Goal: Task Accomplishment & Management: Use online tool/utility

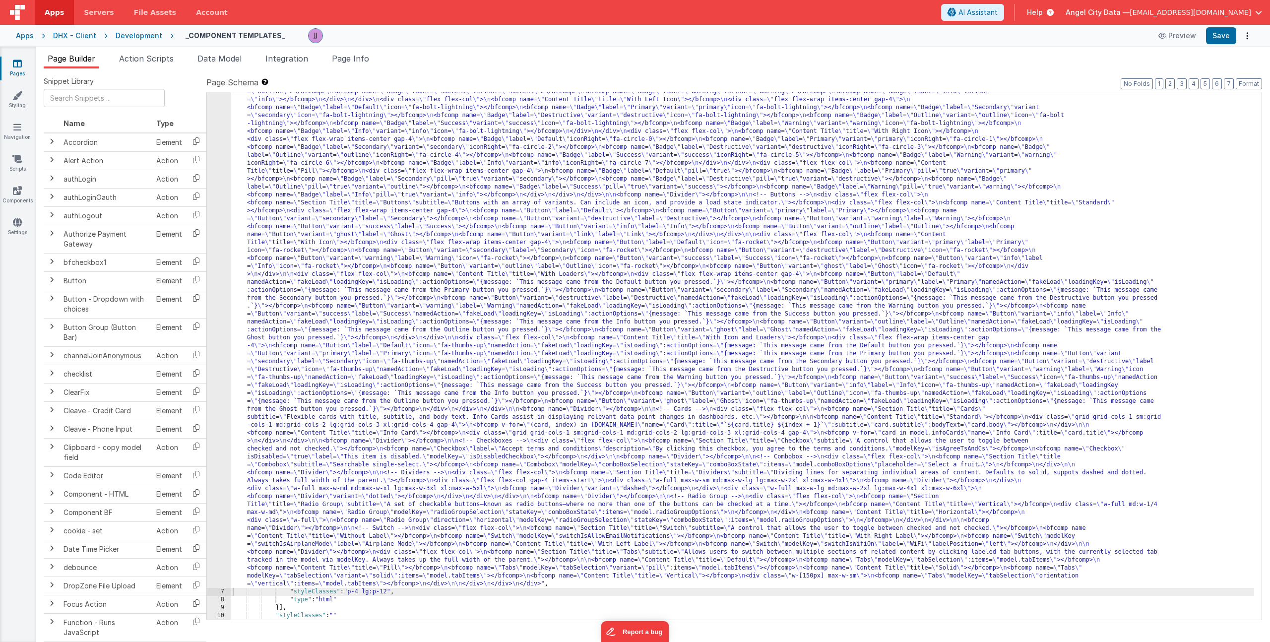
scroll to position [155, 0]
click at [24, 34] on div "Apps" at bounding box center [25, 36] width 18 height 10
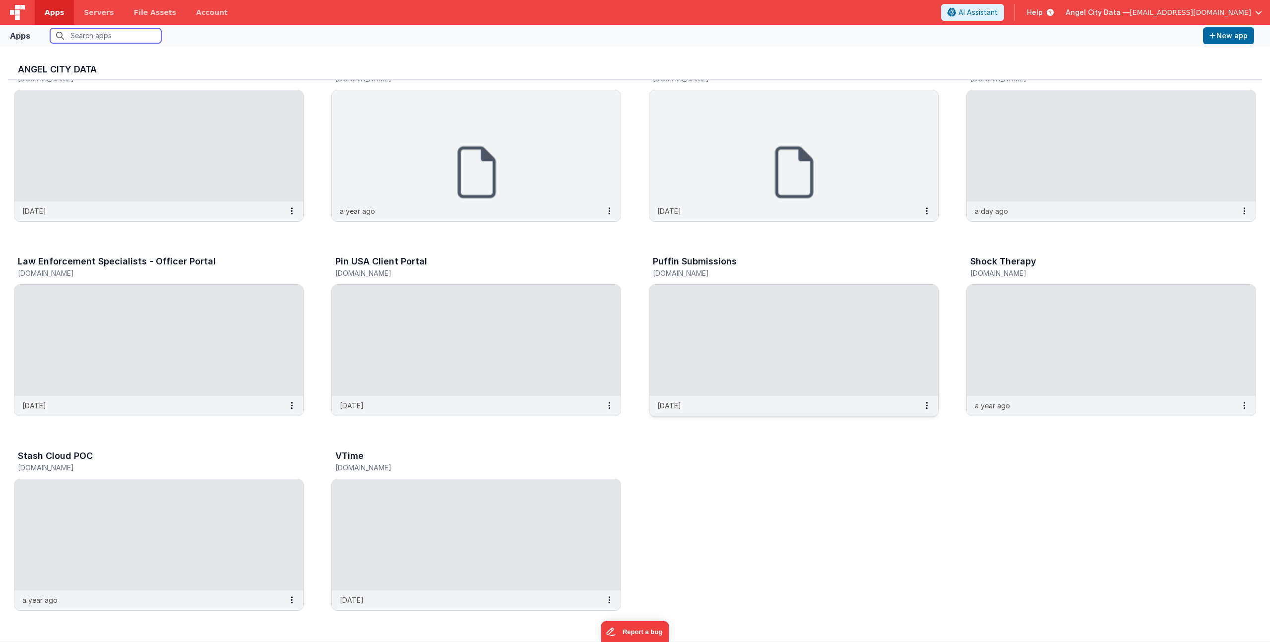
scroll to position [8, 0]
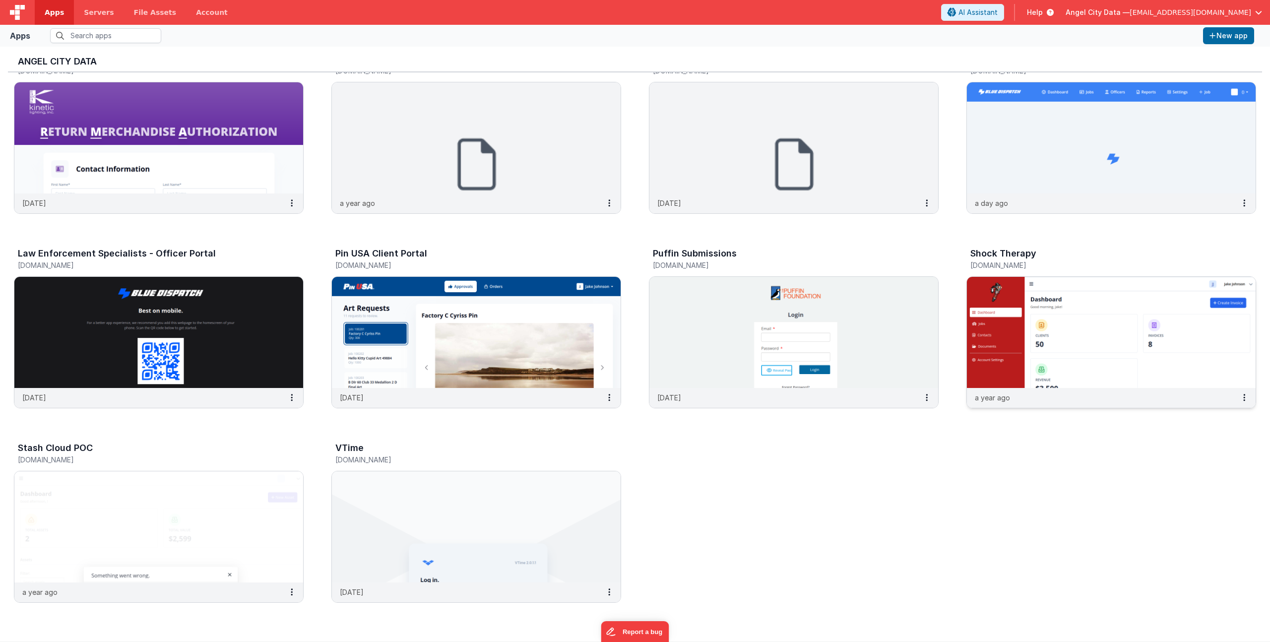
click at [1039, 267] on h5 "[DOMAIN_NAME]" at bounding box center [1101, 265] width 261 height 7
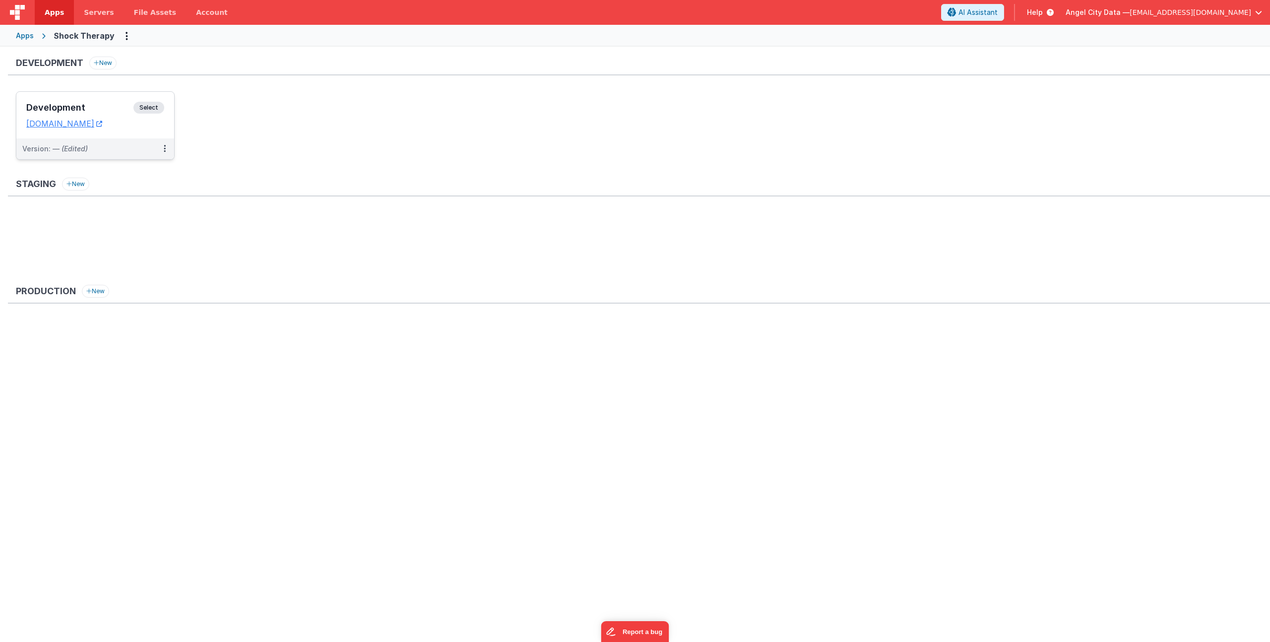
click at [95, 99] on div "Development Select URLs [DOMAIN_NAME]" at bounding box center [95, 115] width 158 height 47
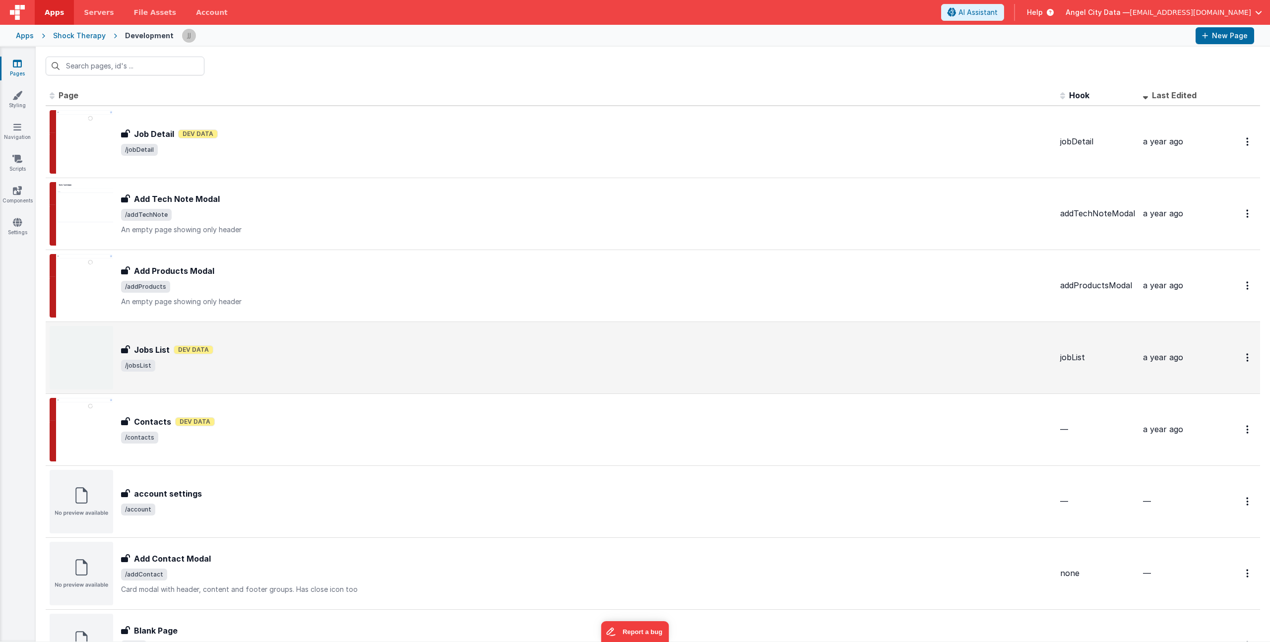
click at [251, 353] on div "Jobs List Dev Data" at bounding box center [587, 350] width 932 height 12
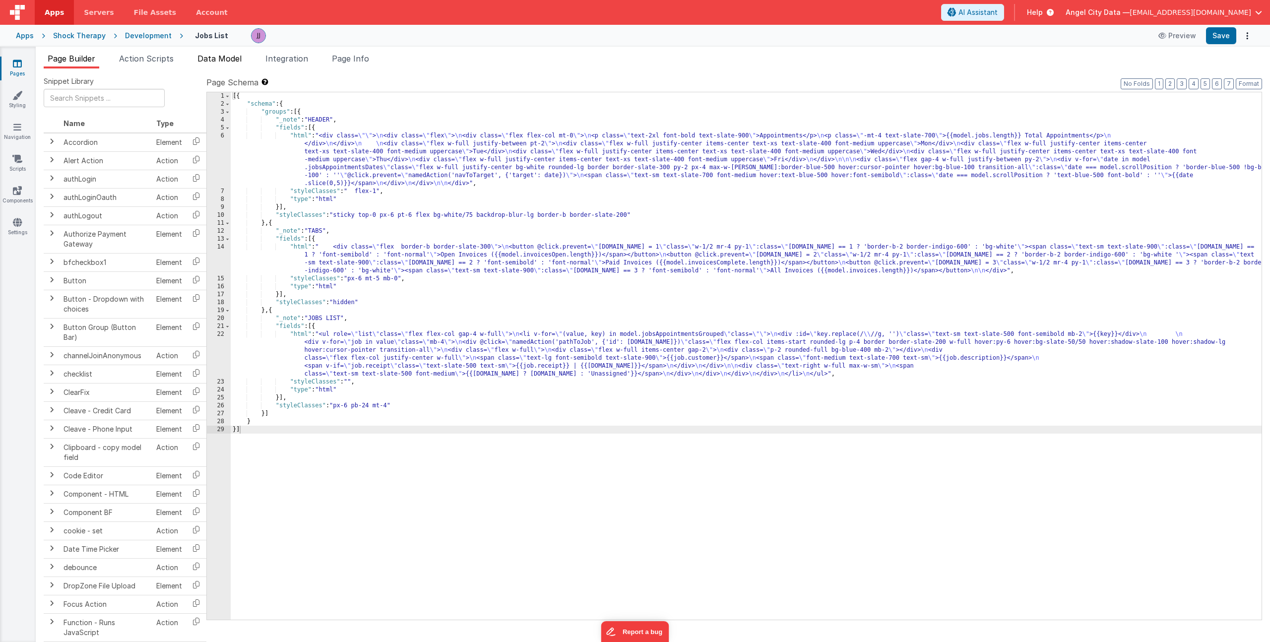
click at [231, 56] on span "Data Model" at bounding box center [220, 59] width 44 height 10
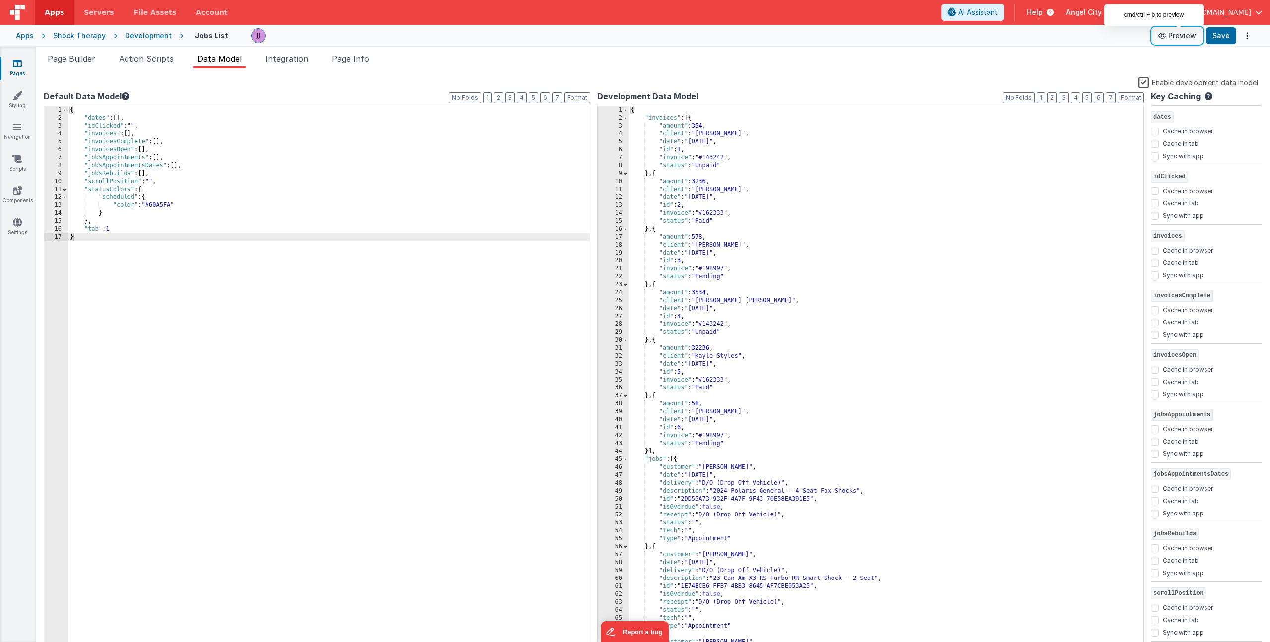
click at [1171, 38] on button "Preview" at bounding box center [1178, 36] width 50 height 16
click at [285, 61] on span "Integration" at bounding box center [287, 59] width 43 height 10
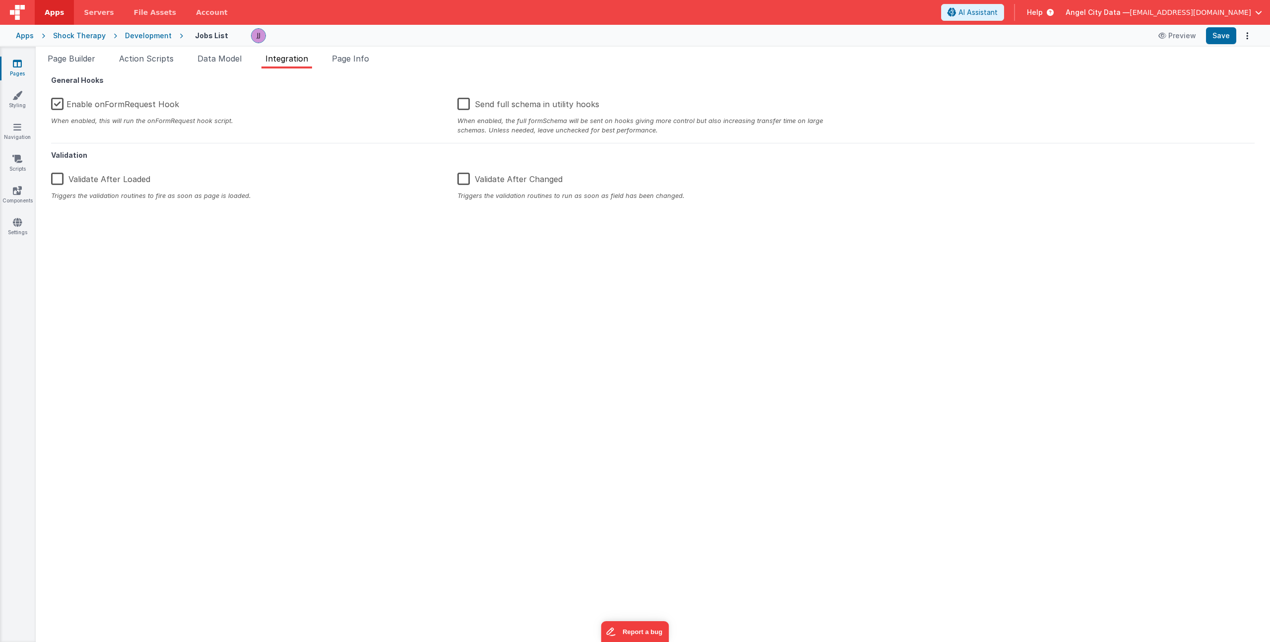
click at [65, 102] on label "Enable onFormRequest Hook" at bounding box center [115, 102] width 128 height 21
click at [0, 0] on input "Enable onFormRequest Hook" at bounding box center [0, 0] width 0 height 0
click at [1217, 38] on button "Save" at bounding box center [1221, 35] width 30 height 17
click at [22, 67] on link "Pages" at bounding box center [18, 69] width 36 height 20
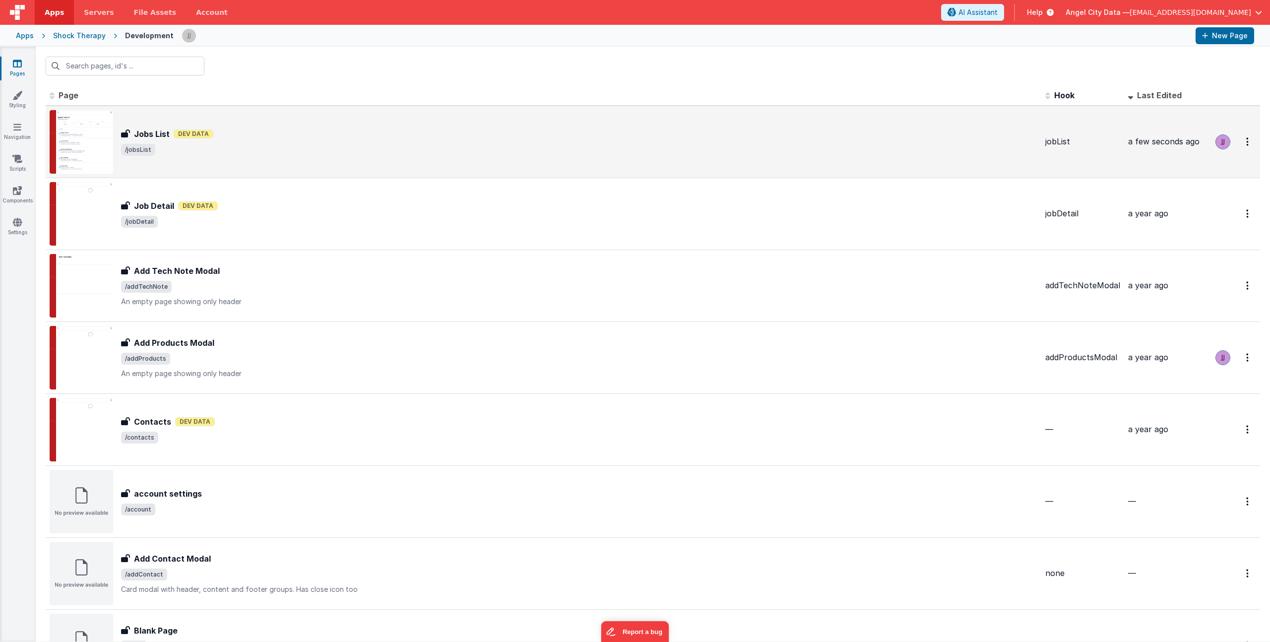
click at [252, 168] on div "Jobs List Jobs List Dev Data /jobsList" at bounding box center [544, 142] width 988 height 64
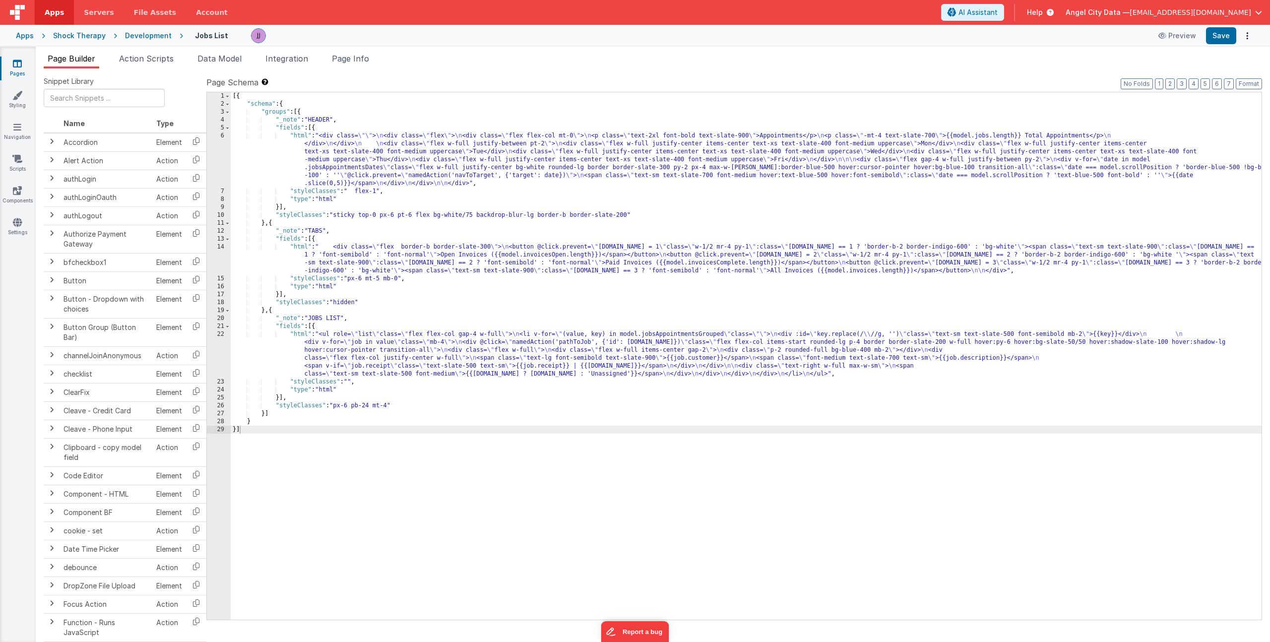
click at [22, 69] on link "Pages" at bounding box center [18, 69] width 36 height 20
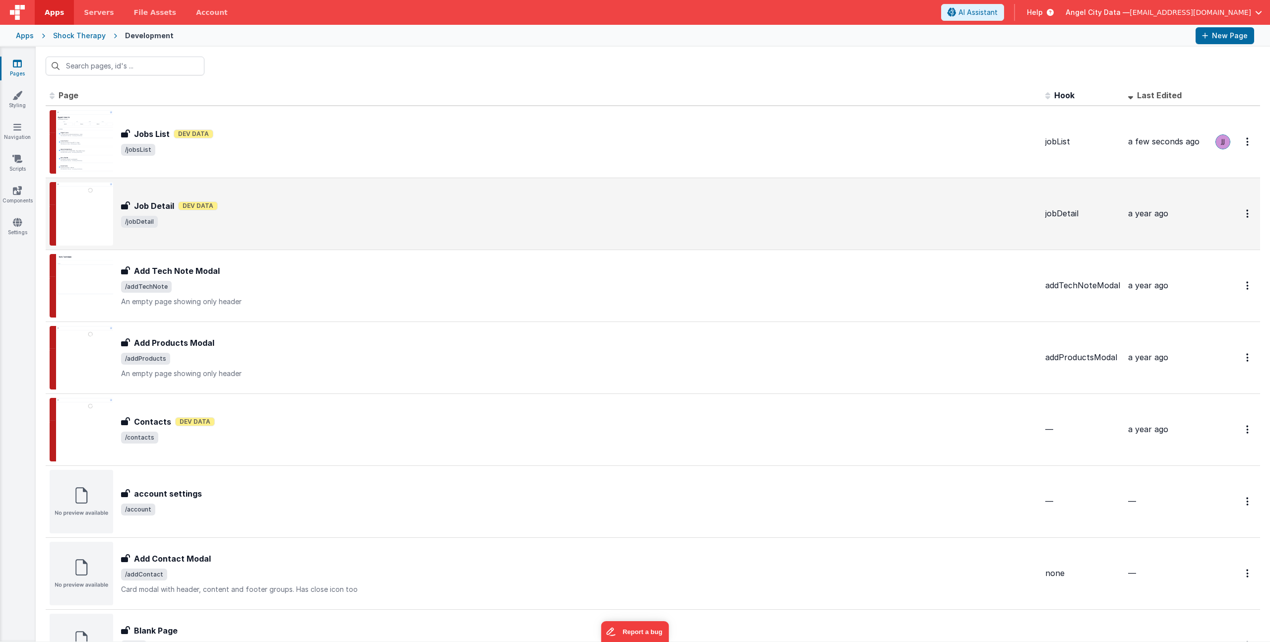
click at [320, 218] on span "/jobDetail" at bounding box center [579, 222] width 917 height 12
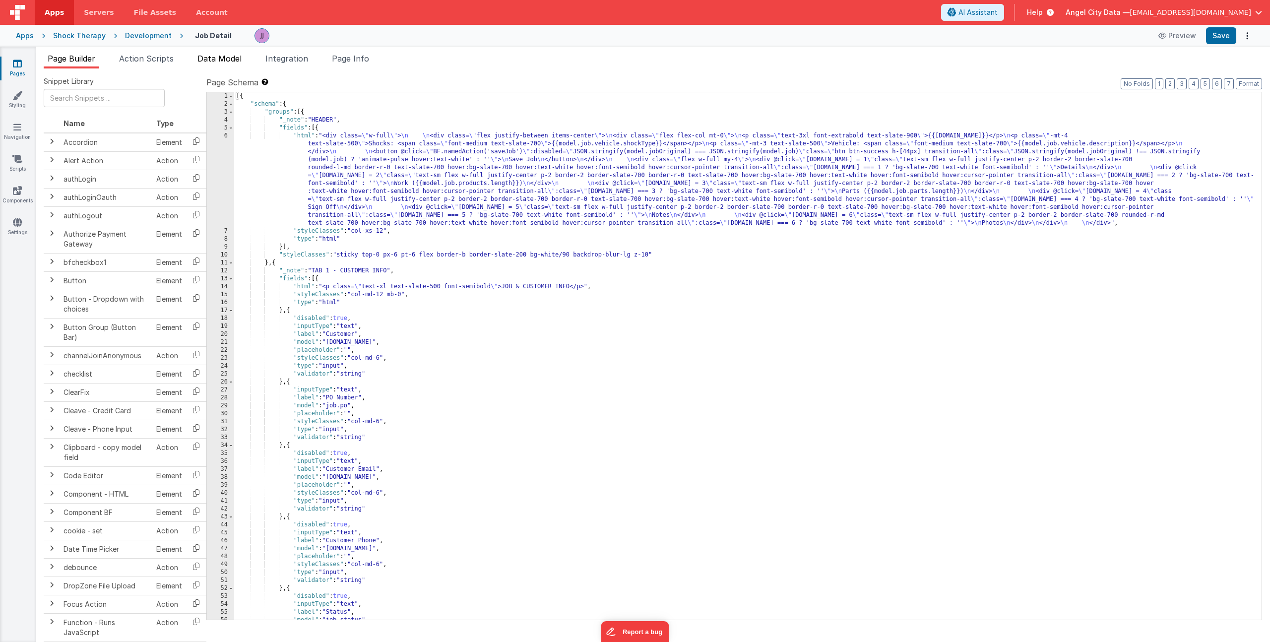
click at [234, 60] on span "Data Model" at bounding box center [220, 59] width 44 height 10
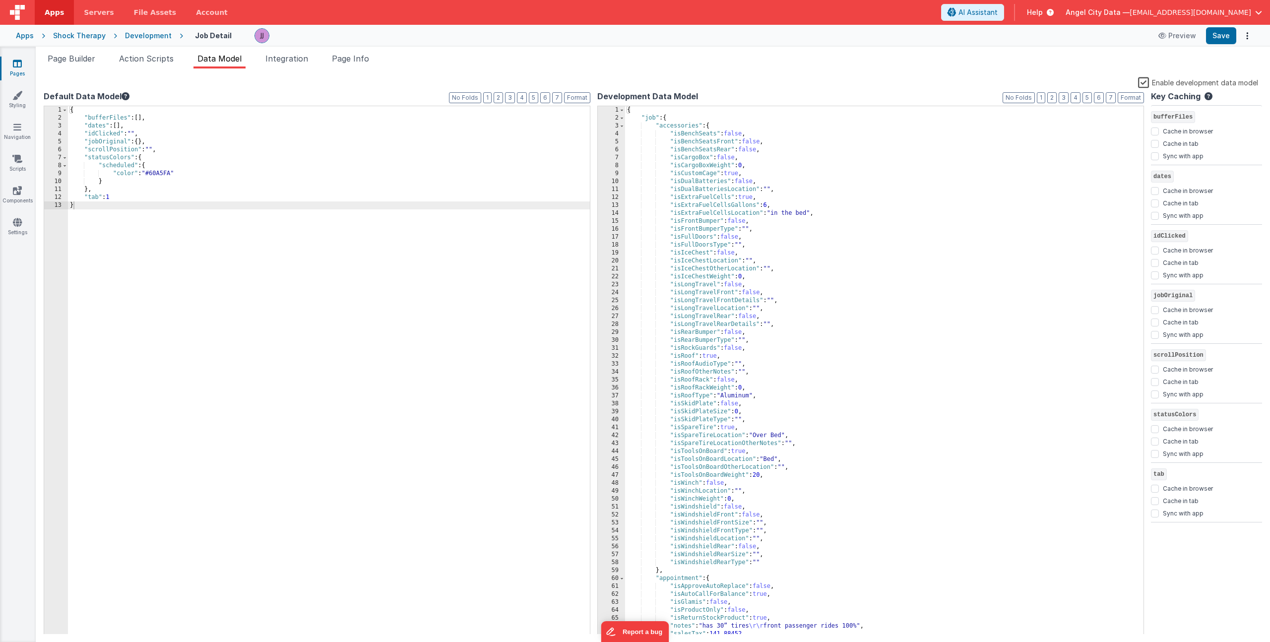
click at [290, 59] on span "Integration" at bounding box center [287, 59] width 43 height 10
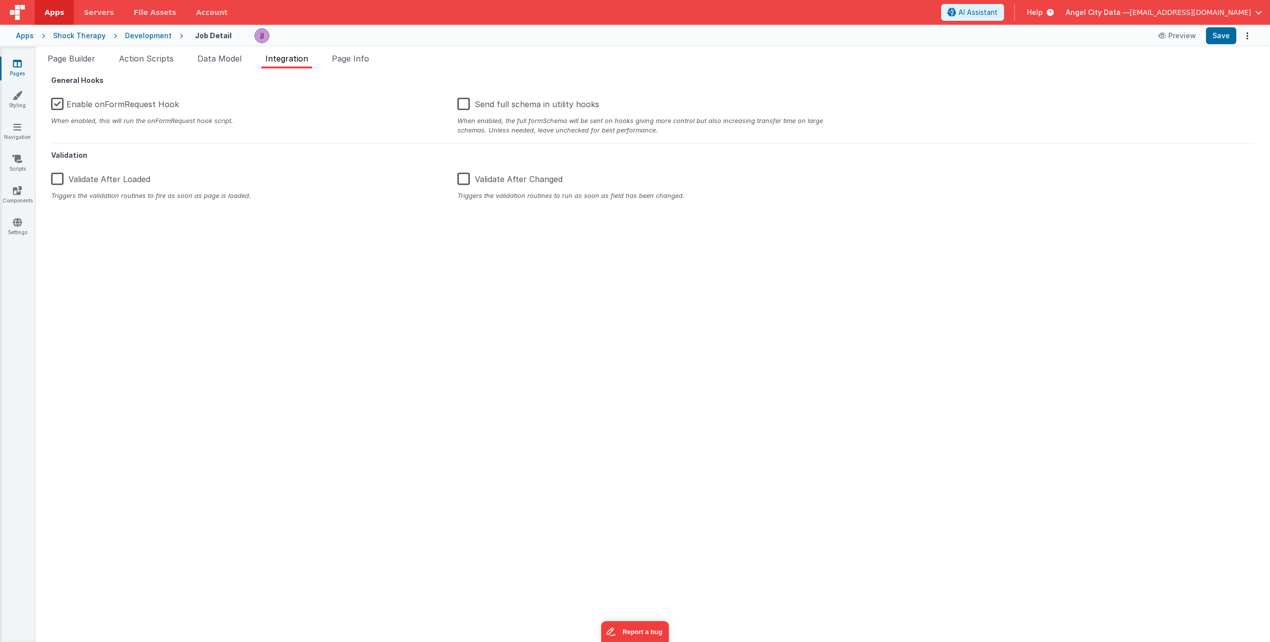
click at [70, 103] on label "Enable onFormRequest Hook" at bounding box center [115, 102] width 128 height 21
click at [0, 0] on input "Enable onFormRequest Hook" at bounding box center [0, 0] width 0 height 0
click at [1231, 37] on button "Save" at bounding box center [1221, 35] width 30 height 17
